Goal: Transaction & Acquisition: Purchase product/service

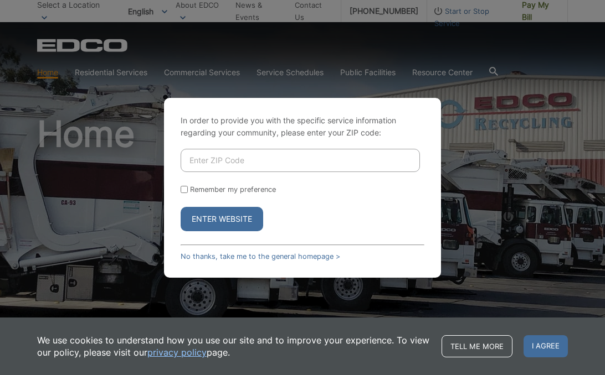
click at [231, 158] on input "Enter ZIP Code" at bounding box center [299, 160] width 239 height 23
type input "92120"
click at [180, 207] on button "Enter Website" at bounding box center [221, 219] width 82 height 24
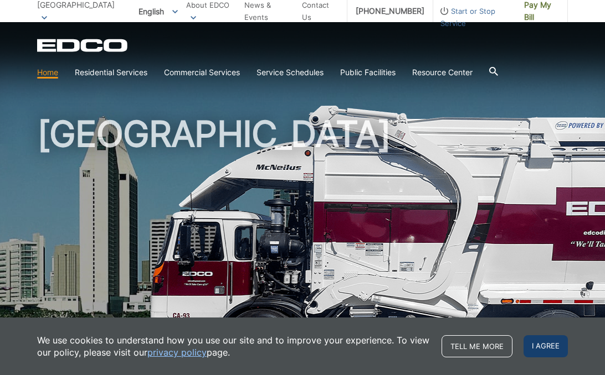
click at [545, 352] on span "I agree" at bounding box center [545, 347] width 44 height 22
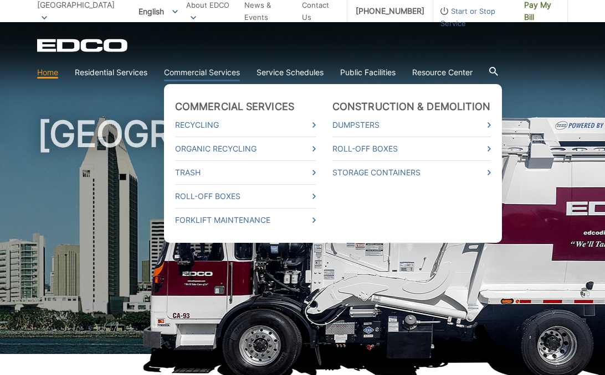
click at [195, 76] on link "Commercial Services" at bounding box center [202, 72] width 76 height 12
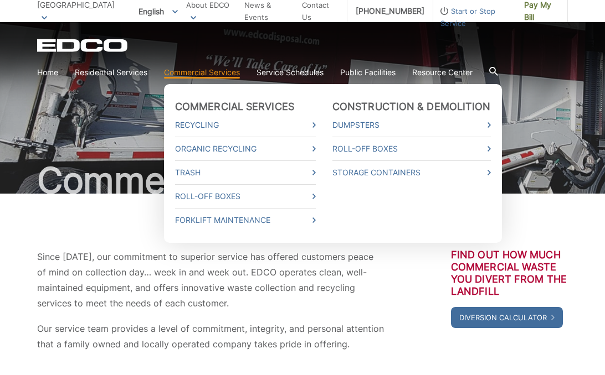
click at [198, 74] on link "Commercial Services" at bounding box center [202, 72] width 76 height 12
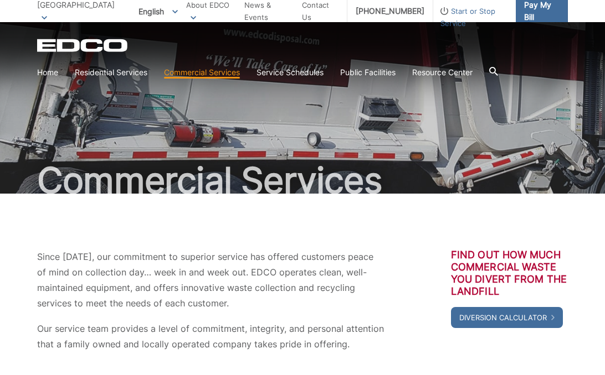
click at [528, 10] on span "Pay My Bill" at bounding box center [541, 11] width 35 height 24
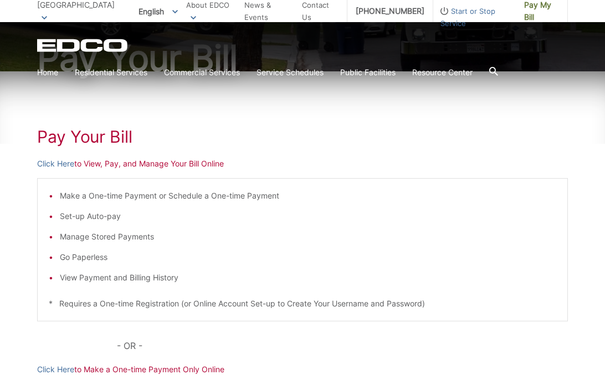
scroll to position [133, 0]
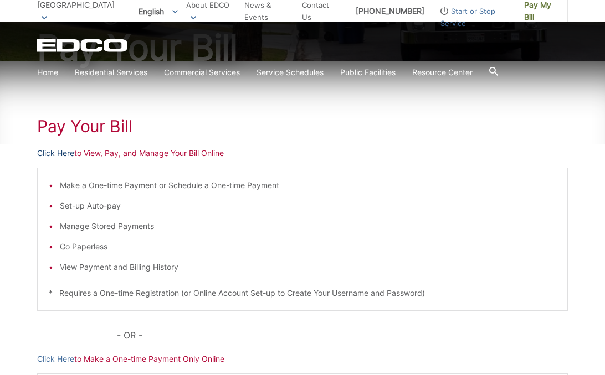
click at [54, 153] on link "Click Here" at bounding box center [55, 153] width 37 height 12
